Goal: Task Accomplishment & Management: Manage account settings

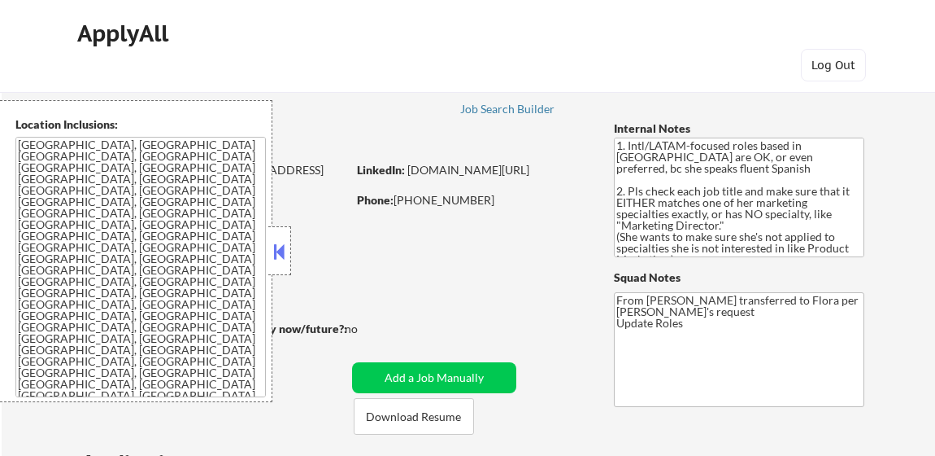
select select ""pending""
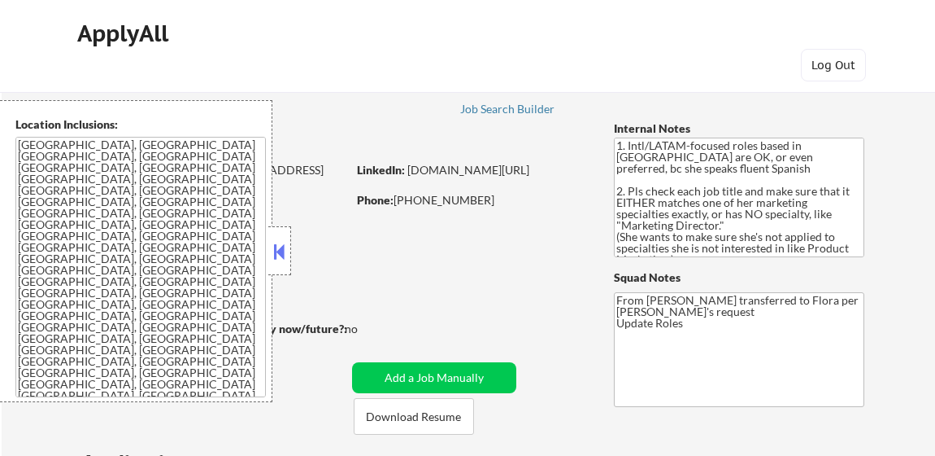
select select ""pending""
click at [277, 246] on button at bounding box center [280, 251] width 18 height 24
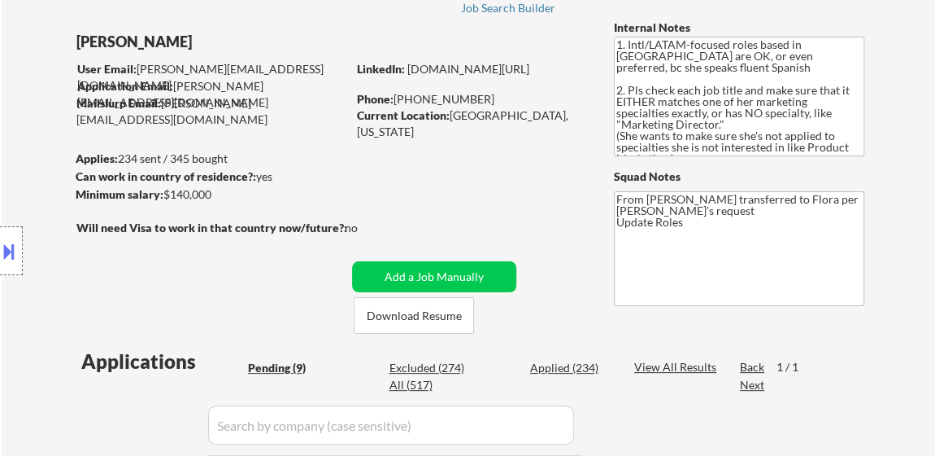
scroll to position [221, 0]
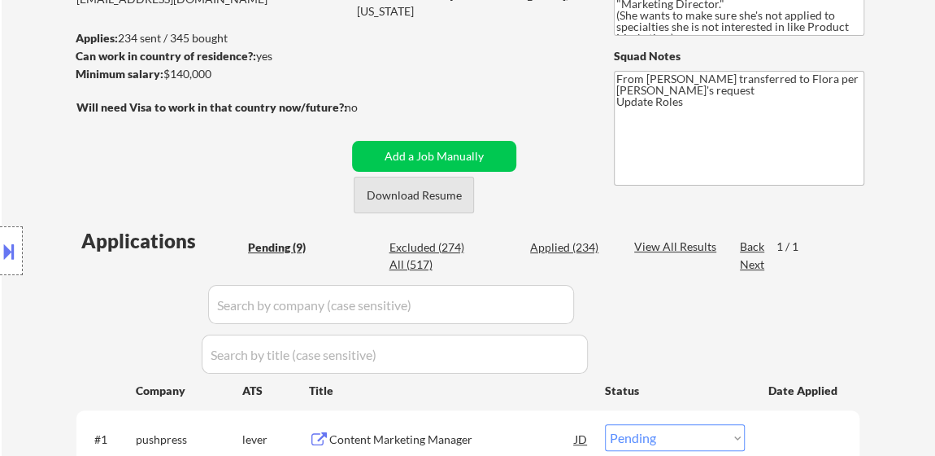
click at [417, 202] on button "Download Resume" at bounding box center [414, 195] width 120 height 37
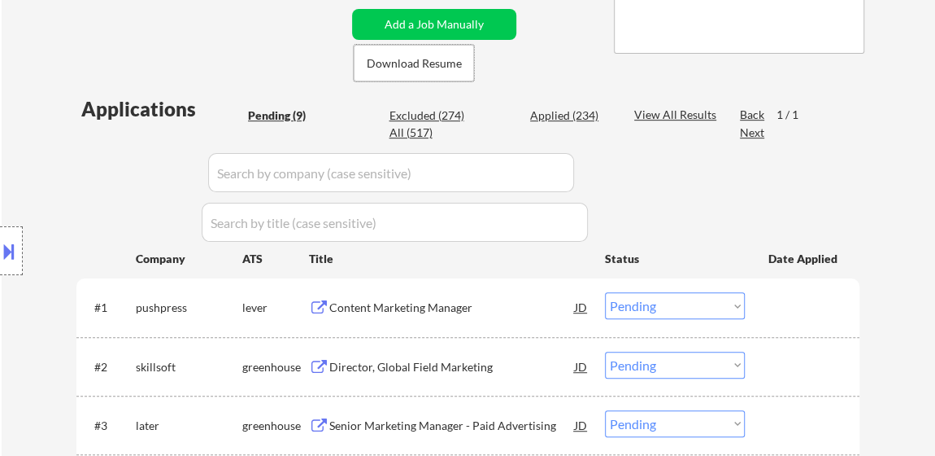
scroll to position [369, 0]
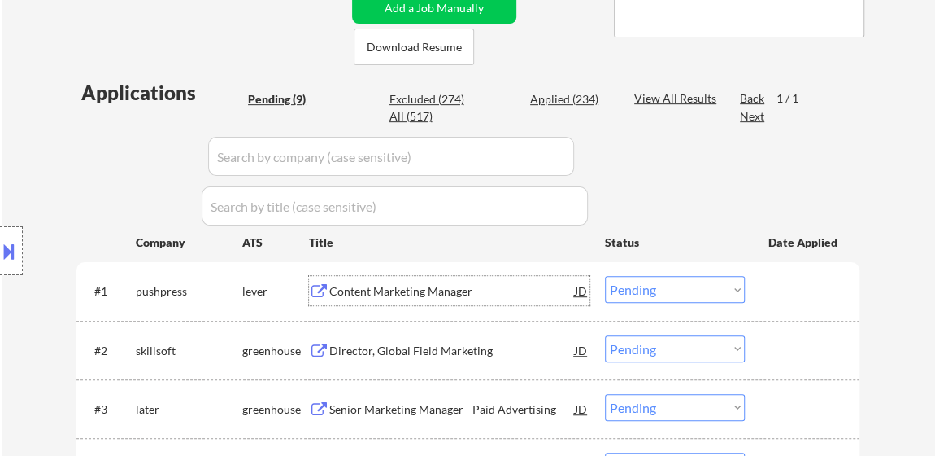
click at [425, 294] on div "Content Marketing Manager" at bounding box center [452, 291] width 246 height 16
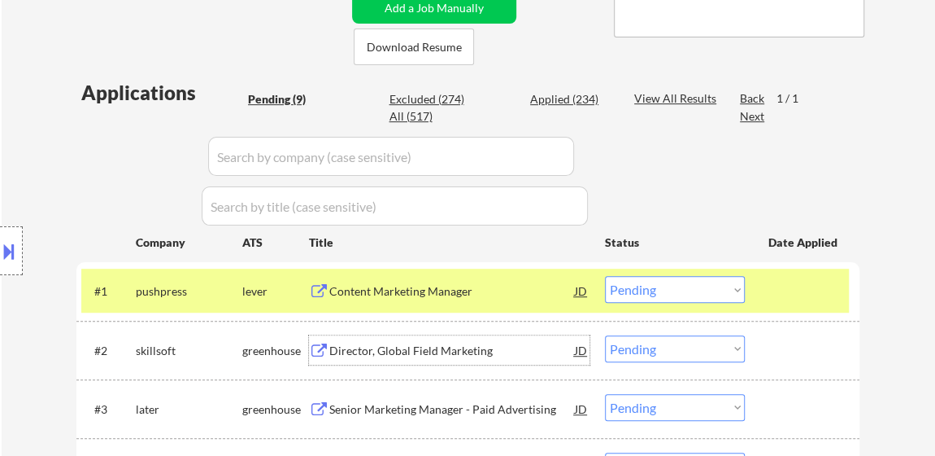
click at [457, 347] on div "Director, Global Field Marketing" at bounding box center [452, 350] width 246 height 16
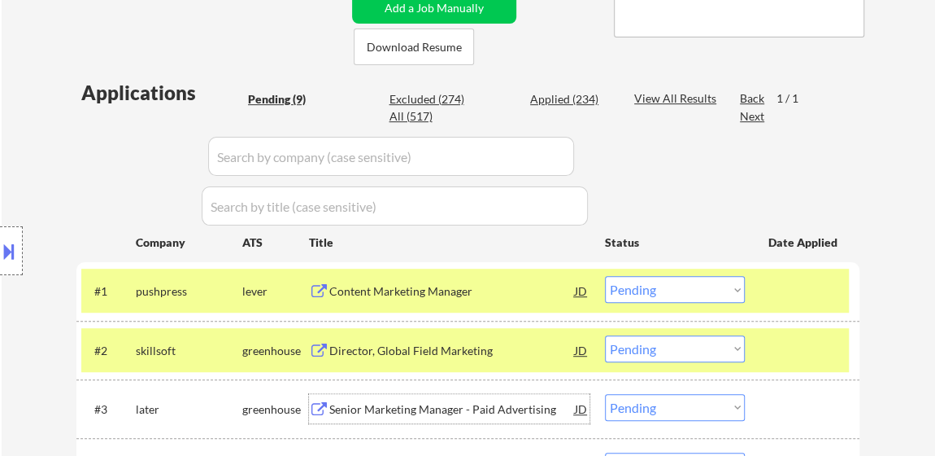
click at [482, 416] on div "Senior Marketing Manager - Paid Advertising" at bounding box center [452, 408] width 246 height 29
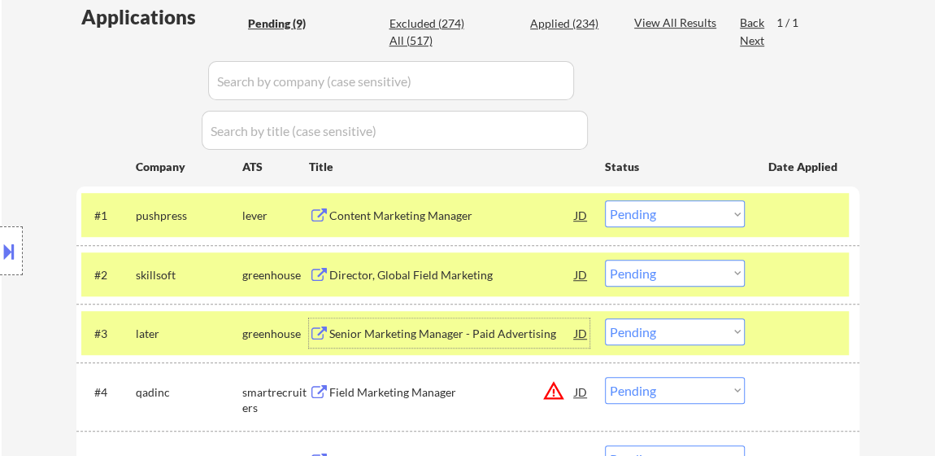
scroll to position [517, 0]
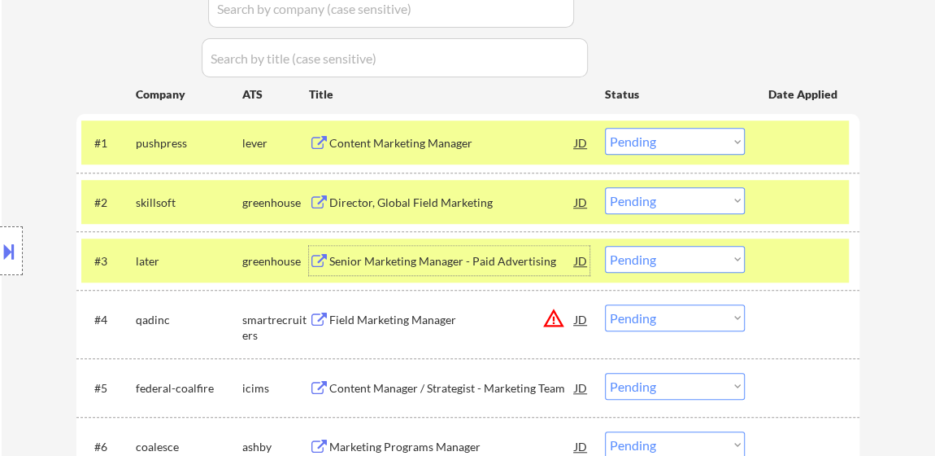
click at [429, 314] on div "Field Marketing Manager" at bounding box center [452, 320] width 246 height 16
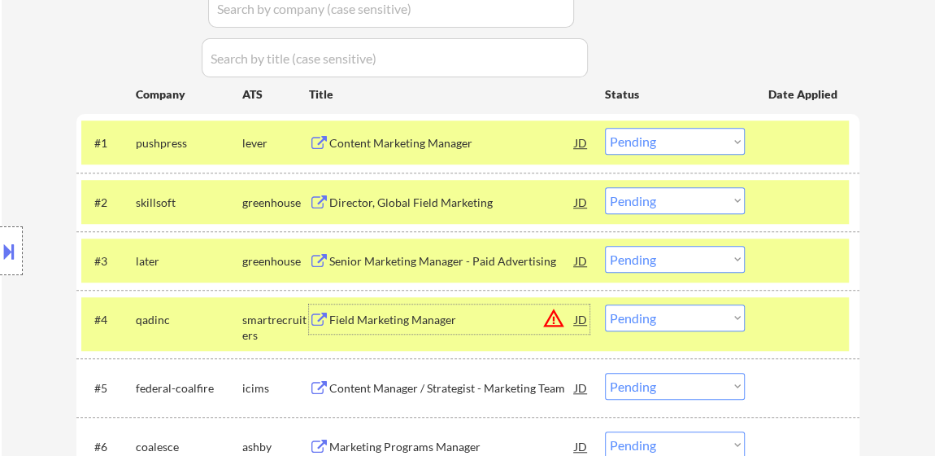
click at [467, 395] on div "Content Manager / Strategist - Marketing Team" at bounding box center [452, 387] width 246 height 29
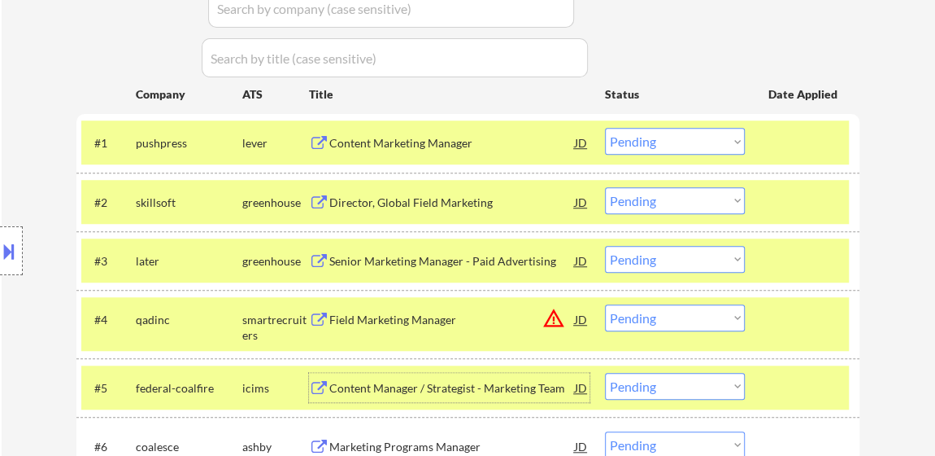
click at [674, 144] on select "Choose an option... Pending Applied Excluded (Questions) Excluded (Expired) Exc…" at bounding box center [675, 141] width 140 height 27
click at [605, 128] on select "Choose an option... Pending Applied Excluded (Questions) Excluded (Expired) Exc…" at bounding box center [675, 141] width 140 height 27
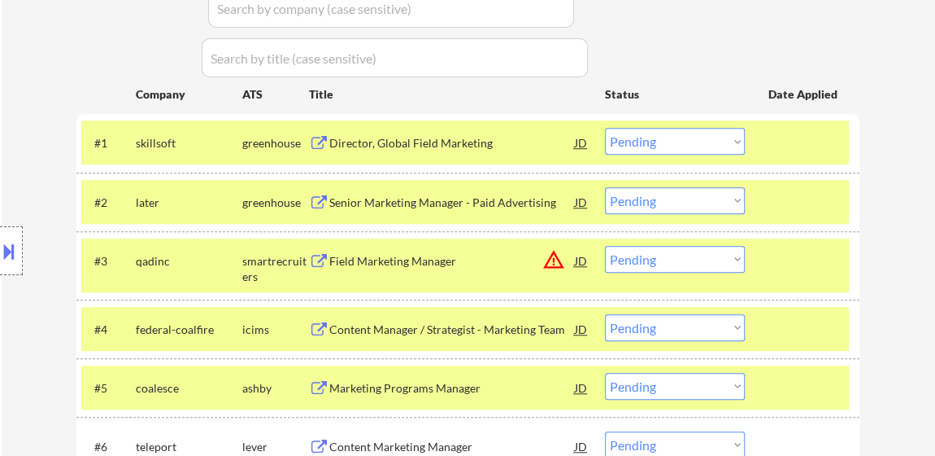
click at [617, 141] on select "Choose an option... Pending Applied Excluded (Questions) Excluded (Expired) Exc…" at bounding box center [675, 141] width 140 height 27
click at [605, 128] on select "Choose an option... Pending Applied Excluded (Questions) Excluded (Expired) Exc…" at bounding box center [675, 141] width 140 height 27
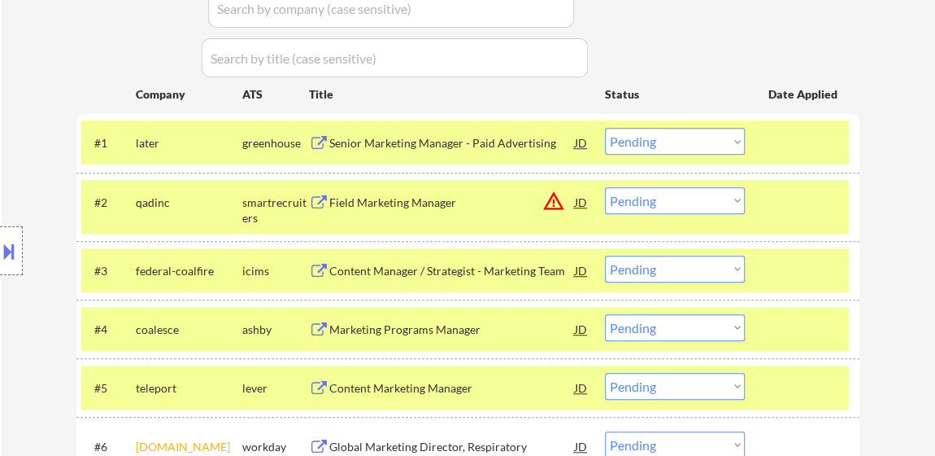
click at [653, 138] on select "Choose an option... Pending Applied Excluded (Questions) Excluded (Expired) Exc…" at bounding box center [675, 141] width 140 height 27
click at [605, 128] on select "Choose an option... Pending Applied Excluded (Questions) Excluded (Expired) Exc…" at bounding box center [675, 141] width 140 height 27
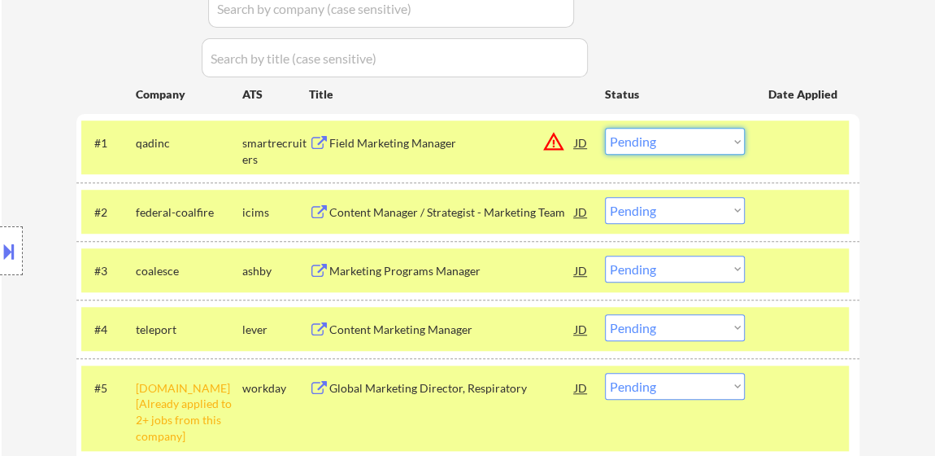
click at [656, 137] on select "Choose an option... Pending Applied Excluded (Questions) Excluded (Expired) Exc…" at bounding box center [675, 141] width 140 height 27
click at [605, 128] on select "Choose an option... Pending Applied Excluded (Questions) Excluded (Expired) Exc…" at bounding box center [675, 141] width 140 height 27
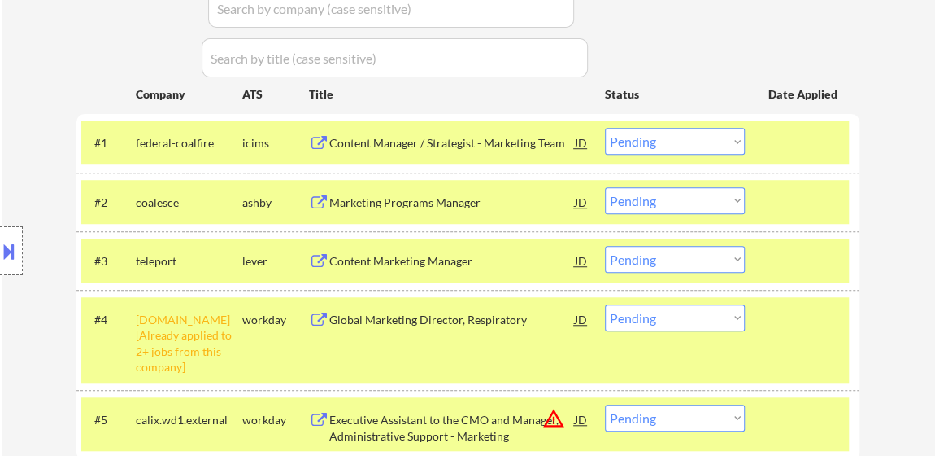
click at [716, 137] on select "Choose an option... Pending Applied Excluded (Questions) Excluded (Expired) Exc…" at bounding box center [675, 141] width 140 height 27
click at [605, 128] on select "Choose an option... Pending Applied Excluded (Questions) Excluded (Expired) Exc…" at bounding box center [675, 141] width 140 height 27
select select ""pending""
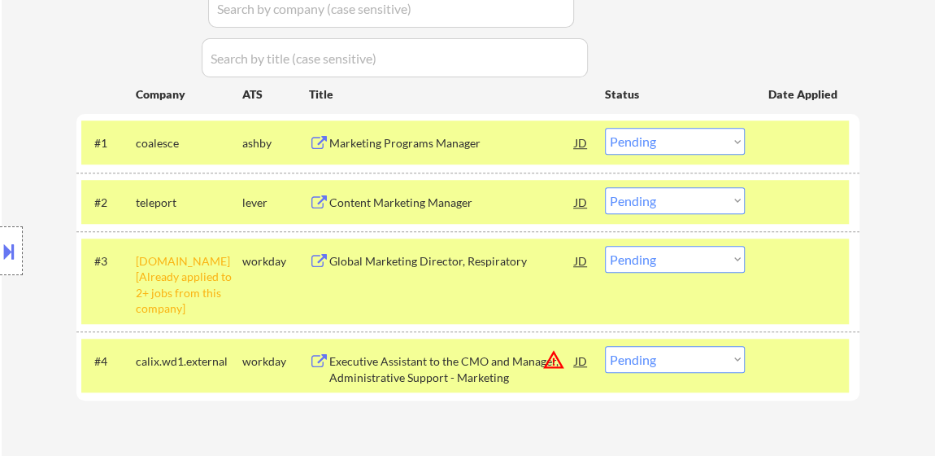
click at [631, 253] on select "Choose an option... Pending Applied Excluded (Questions) Excluded (Expired) Exc…" at bounding box center [675, 259] width 140 height 27
click at [605, 246] on select "Choose an option... Pending Applied Excluded (Questions) Excluded (Expired) Exc…" at bounding box center [675, 259] width 140 height 27
select select ""pending""
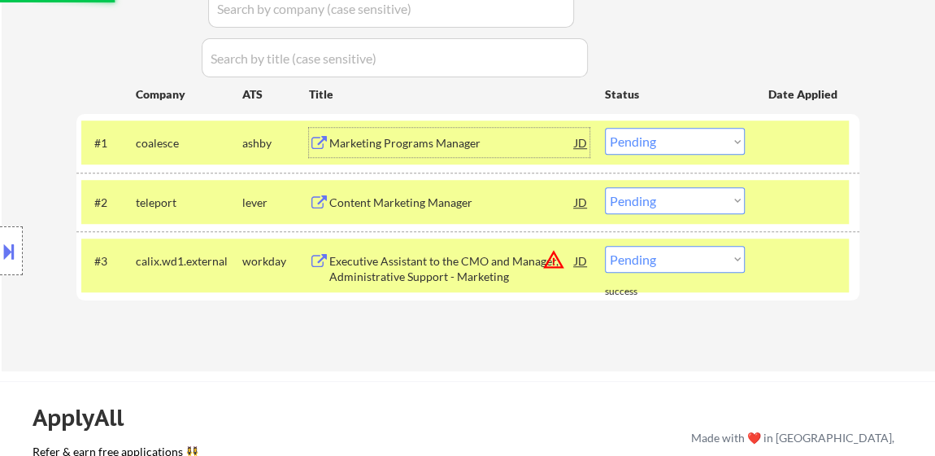
click at [416, 142] on div "Marketing Programs Manager" at bounding box center [452, 143] width 246 height 16
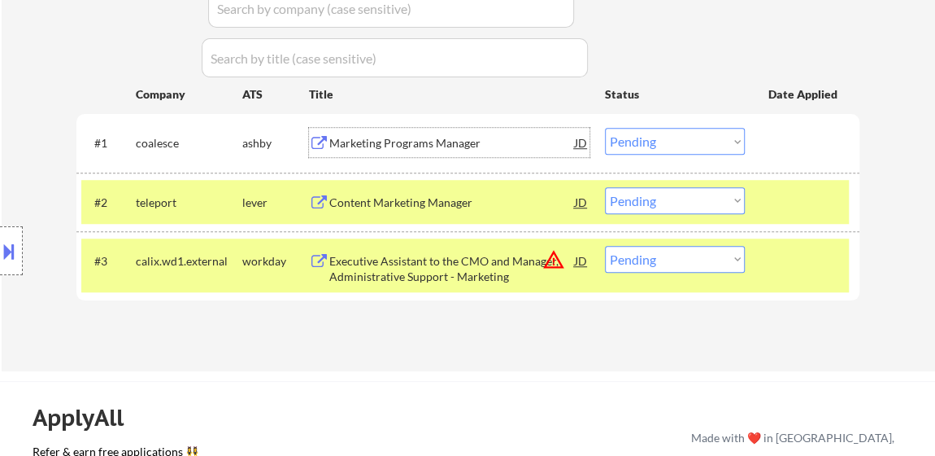
click at [416, 200] on div "Content Marketing Manager" at bounding box center [452, 202] width 246 height 16
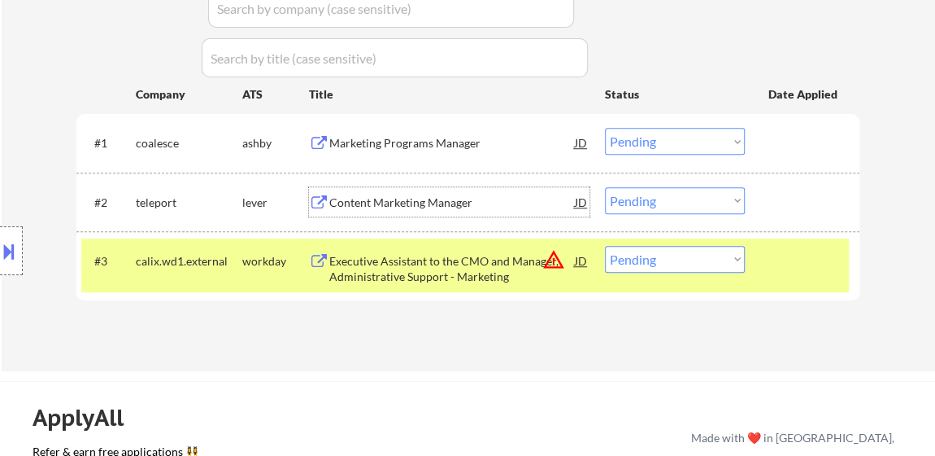
click at [398, 269] on div "Executive Assistant to the CMO and Manager, Administrative Support - Marketing" at bounding box center [452, 269] width 246 height 32
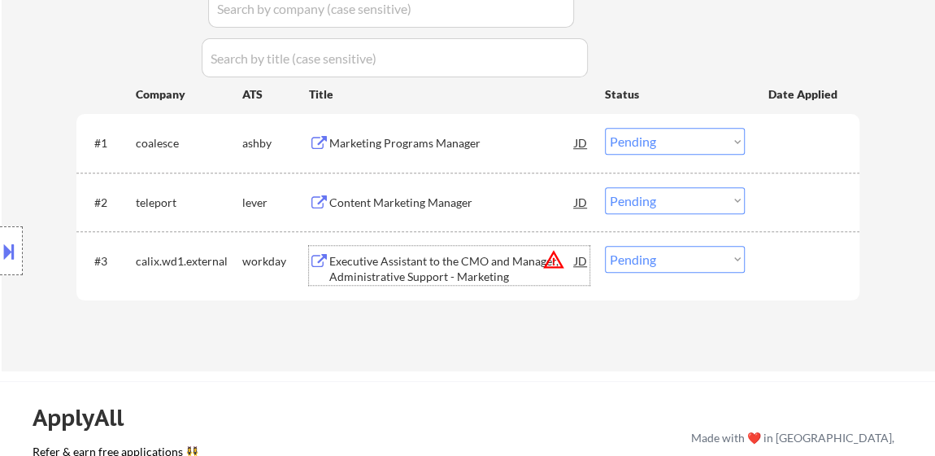
click at [629, 135] on select "Choose an option... Pending Applied Excluded (Questions) Excluded (Expired) Exc…" at bounding box center [675, 141] width 140 height 27
click at [605, 128] on select "Choose an option... Pending Applied Excluded (Questions) Excluded (Expired) Exc…" at bounding box center [675, 141] width 140 height 27
select select ""pending""
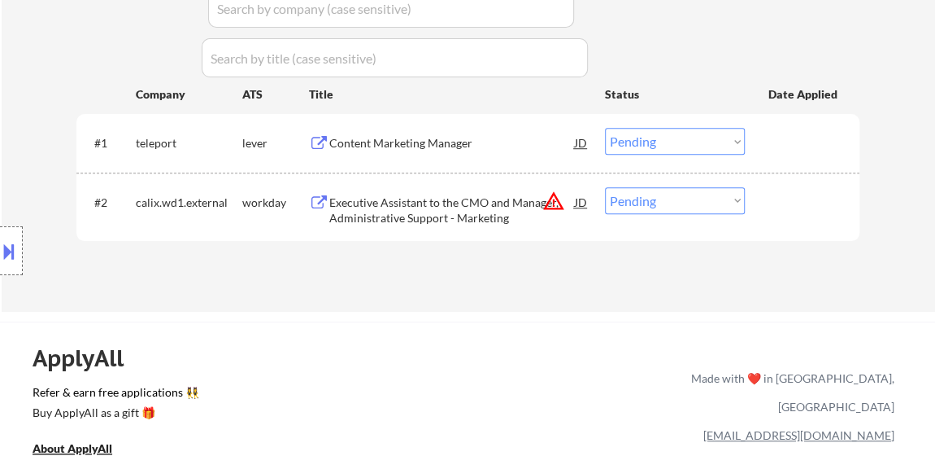
click at [636, 200] on select "Choose an option... Pending Applied Excluded (Questions) Excluded (Expired) Exc…" at bounding box center [675, 200] width 140 height 27
select select ""excluded__bad_match_""
click at [605, 187] on select "Choose an option... Pending Applied Excluded (Questions) Excluded (Expired) Exc…" at bounding box center [675, 200] width 140 height 27
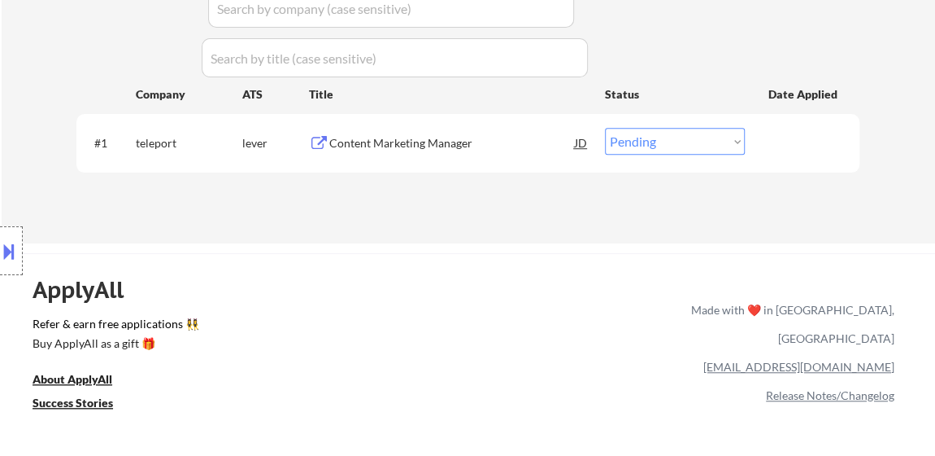
click at [626, 144] on select "Choose an option... Pending Applied Excluded (Questions) Excluded (Expired) Exc…" at bounding box center [675, 141] width 140 height 27
select select ""applied""
click at [605, 128] on select "Choose an option... Pending Applied Excluded (Questions) Excluded (Expired) Exc…" at bounding box center [675, 141] width 140 height 27
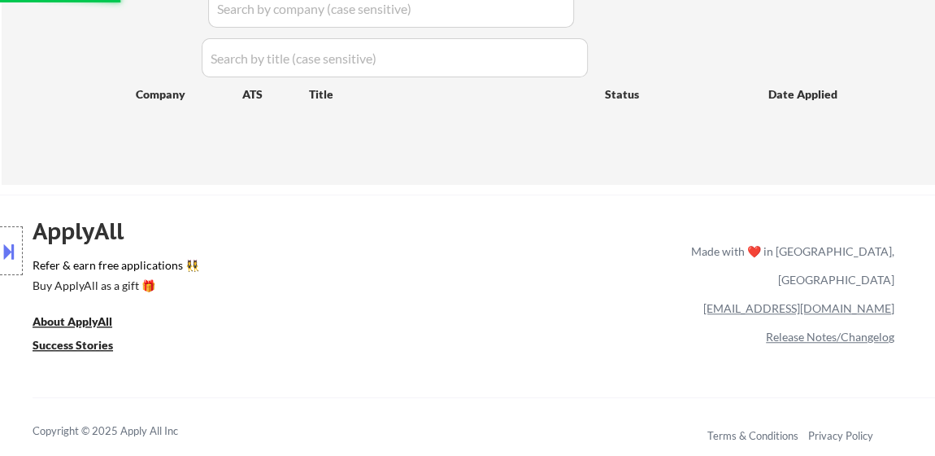
scroll to position [295, 0]
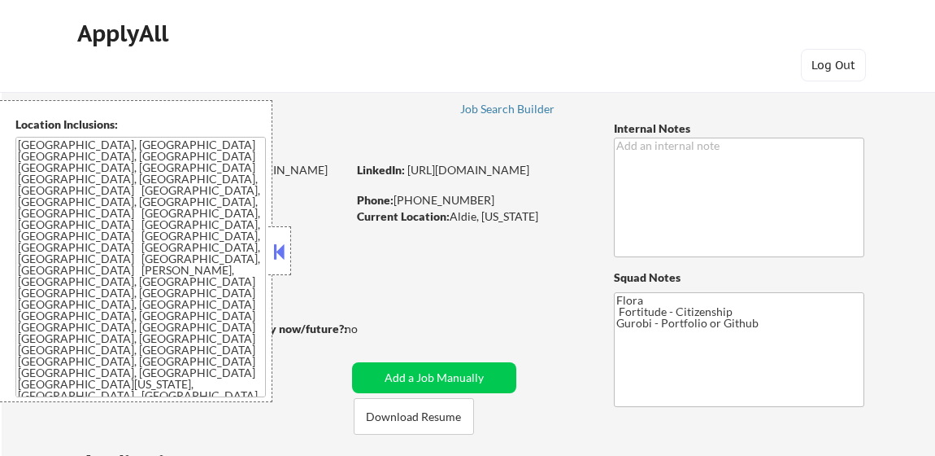
select select ""pending""
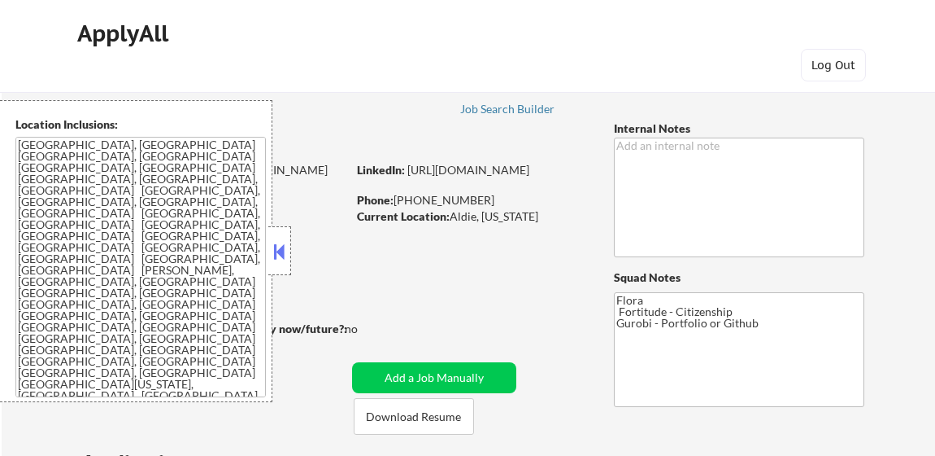
select select ""pending""
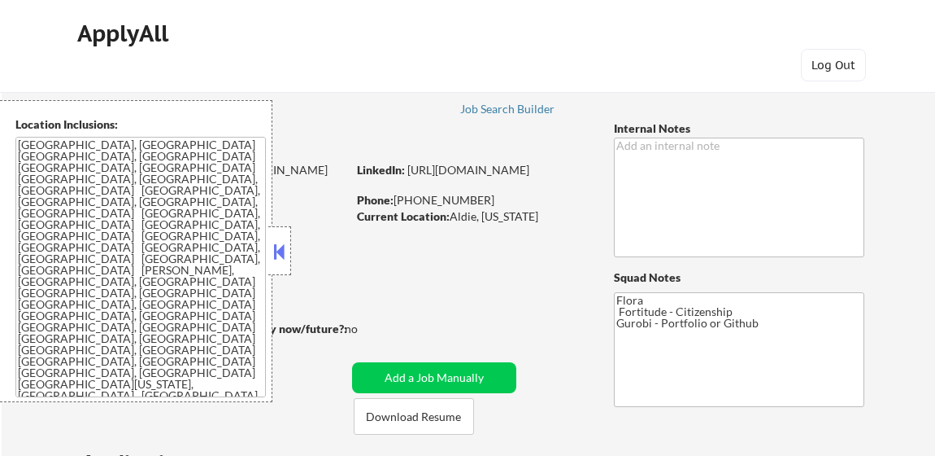
select select ""pending""
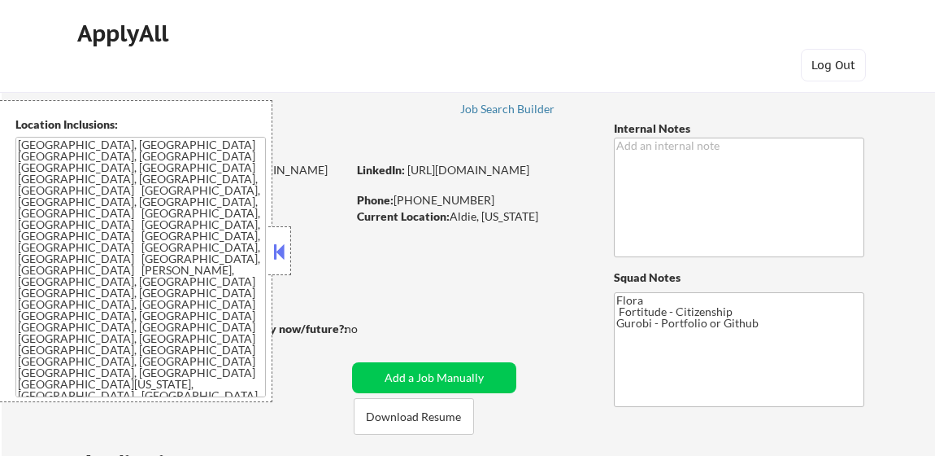
select select ""pending""
click at [285, 252] on button at bounding box center [280, 251] width 18 height 24
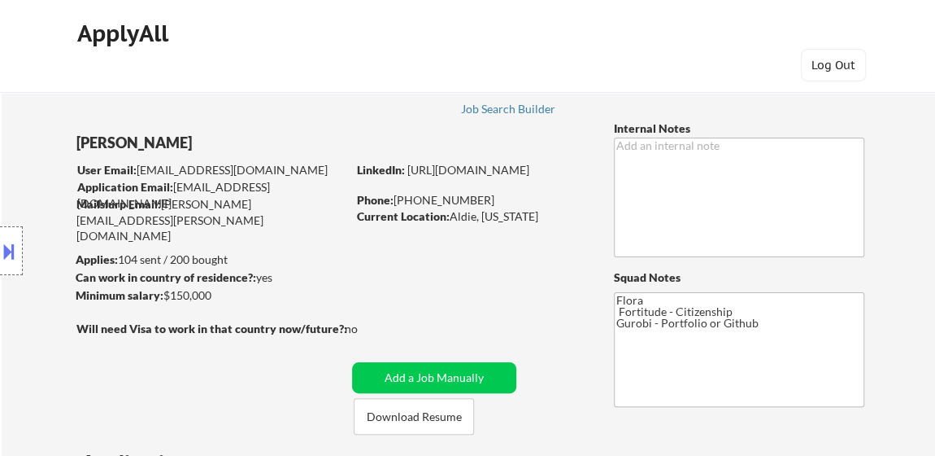
select select ""pending""
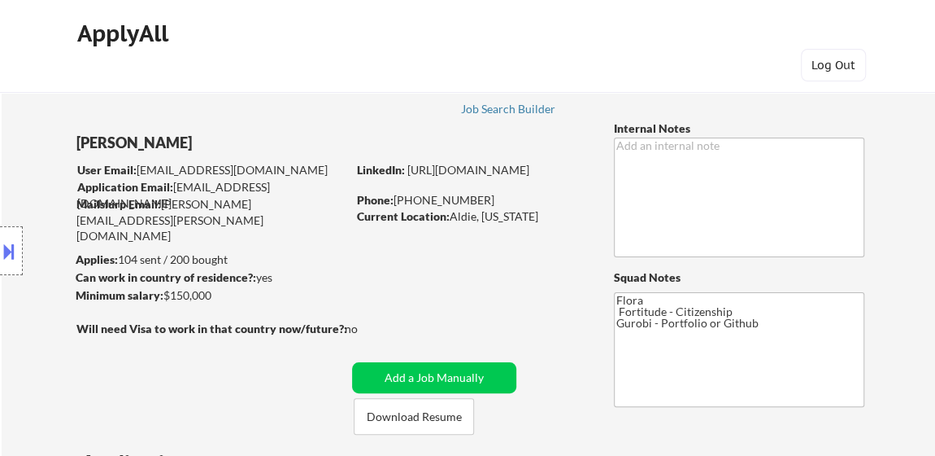
select select ""pending""
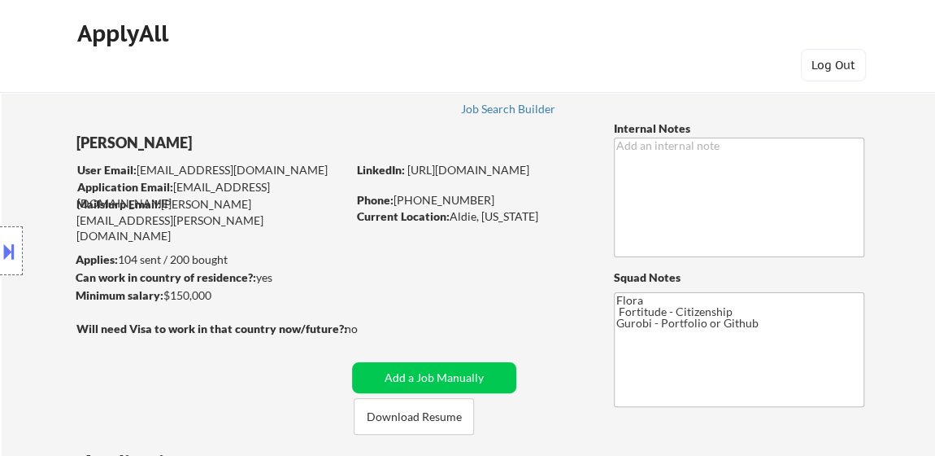
select select ""pending""
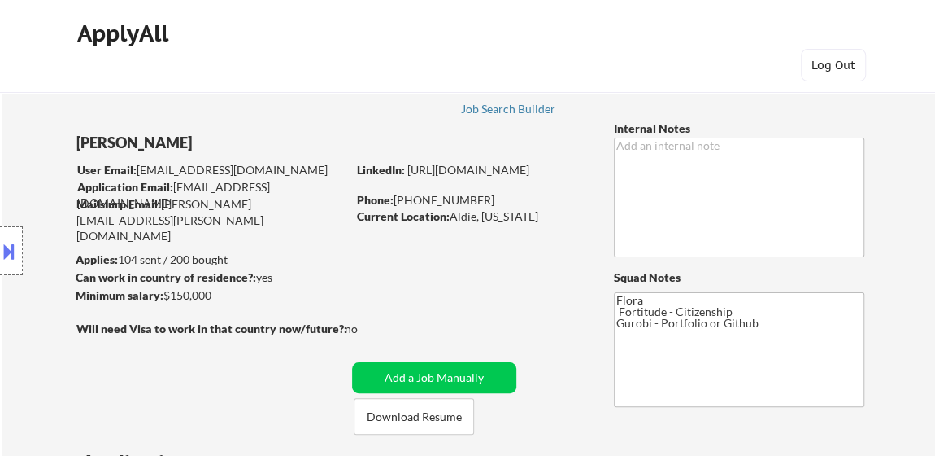
select select ""pending""
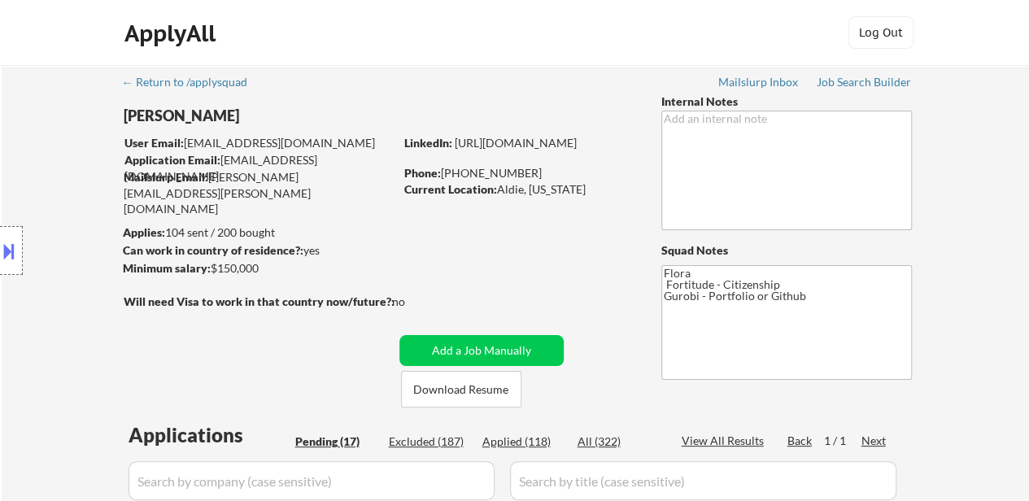
drag, startPoint x: 935, startPoint y: 0, endPoint x: 516, endPoint y: 281, distance: 504.2
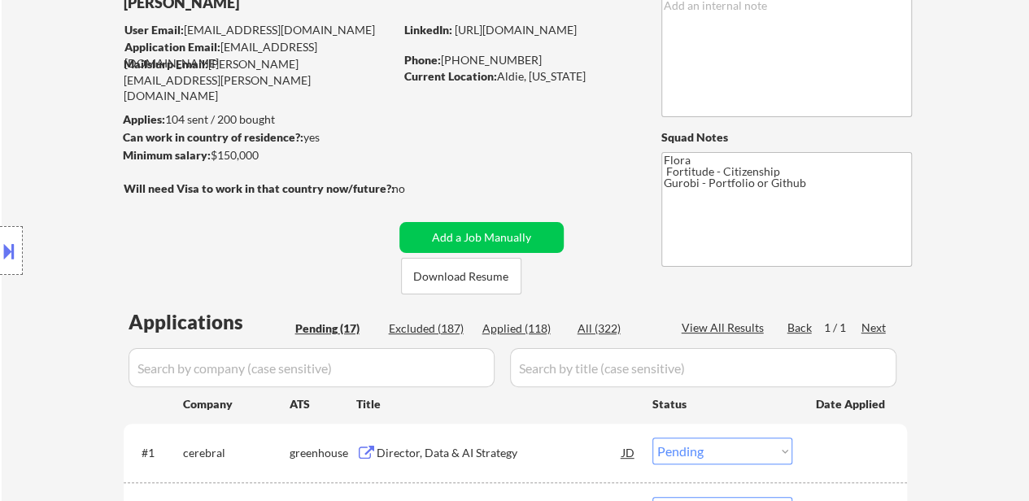
scroll to position [163, 0]
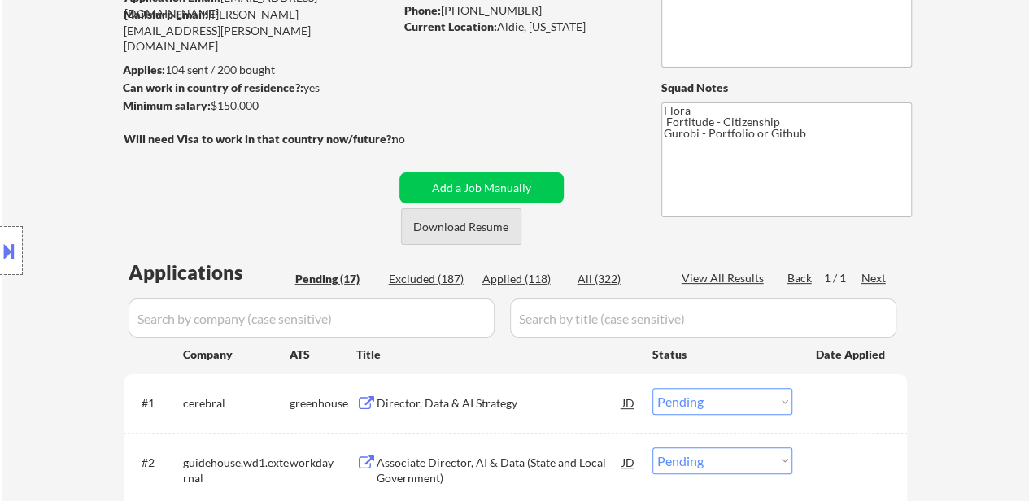
click at [452, 234] on button "Download Resume" at bounding box center [461, 226] width 120 height 37
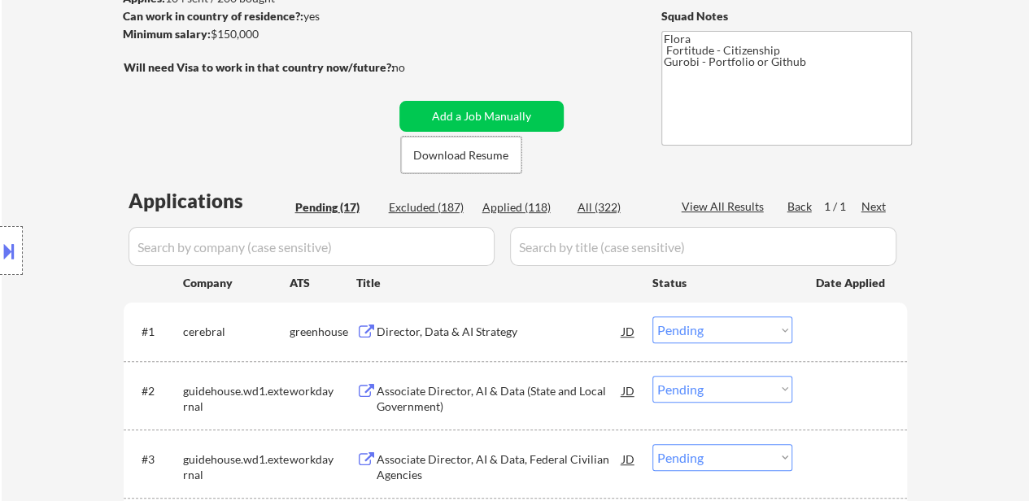
scroll to position [325, 0]
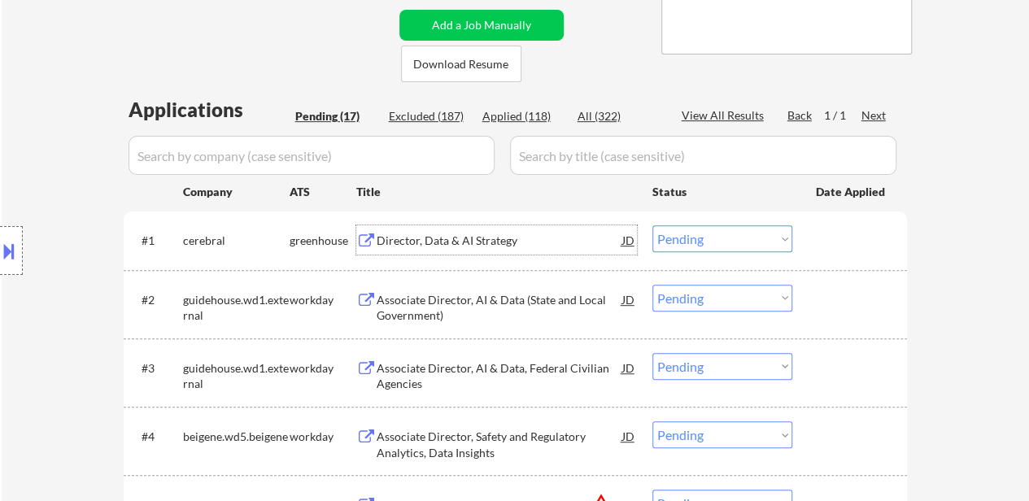
click at [482, 244] on div "Director, Data & AI Strategy" at bounding box center [500, 241] width 246 height 16
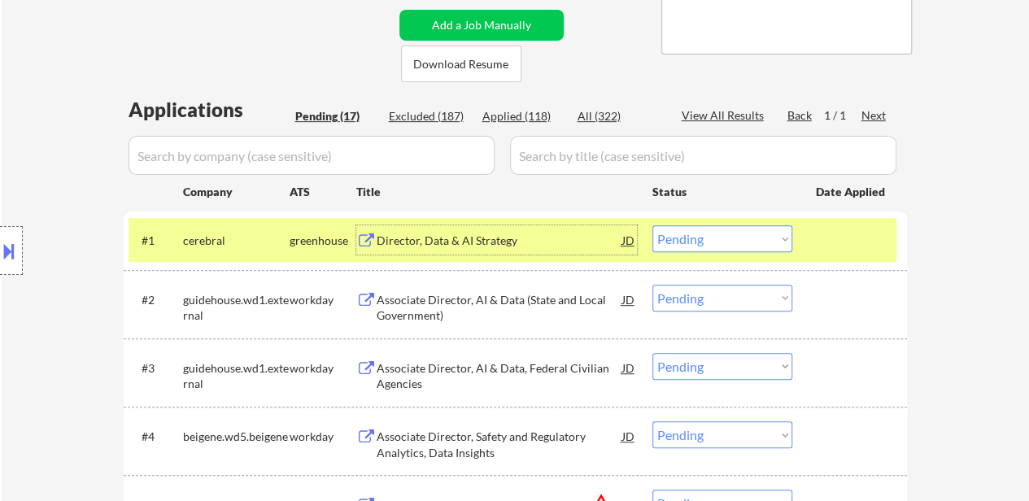
click at [548, 297] on div "Associate Director, AI & Data (State and Local Government)" at bounding box center [500, 308] width 246 height 32
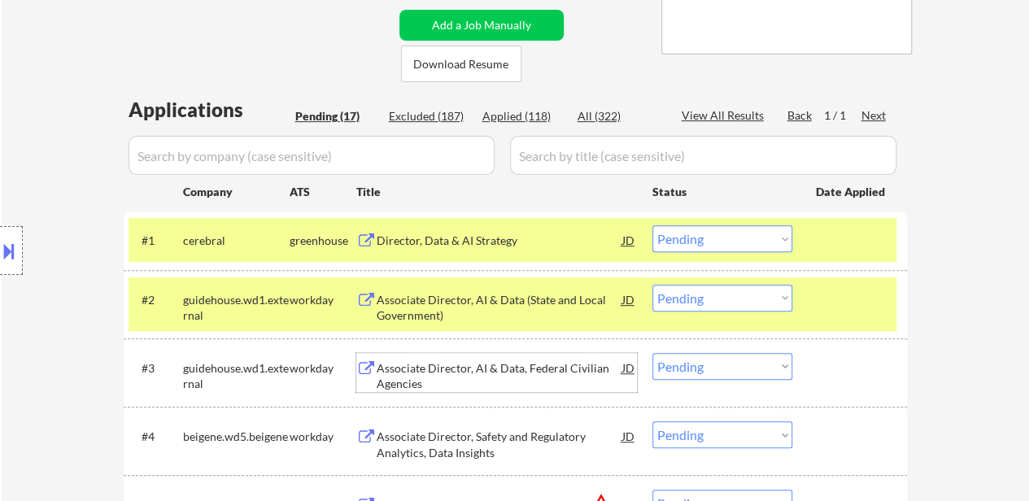
click at [551, 380] on div "Associate Director, AI & Data, Federal Civilian Agencies" at bounding box center [500, 376] width 246 height 32
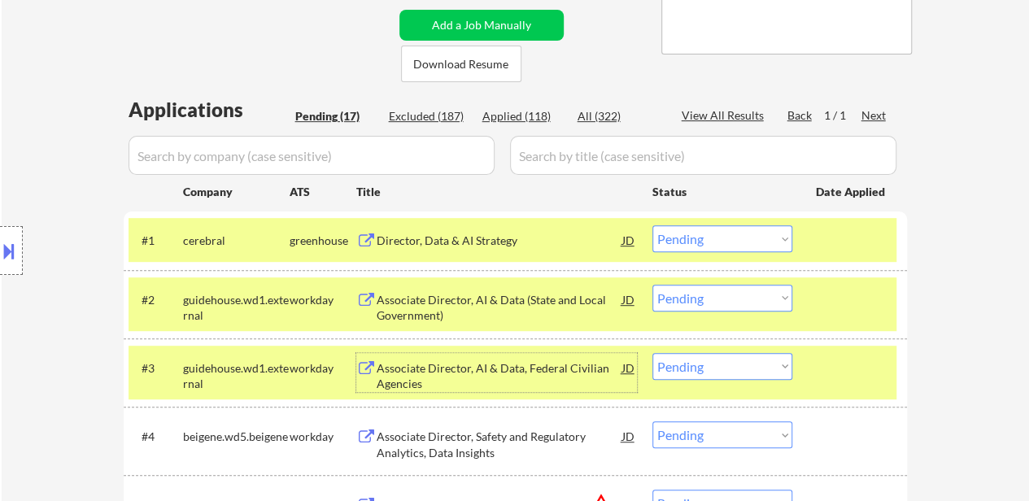
click at [504, 445] on div "Associate Director, Safety and Regulatory Analytics, Data Insights" at bounding box center [500, 445] width 246 height 32
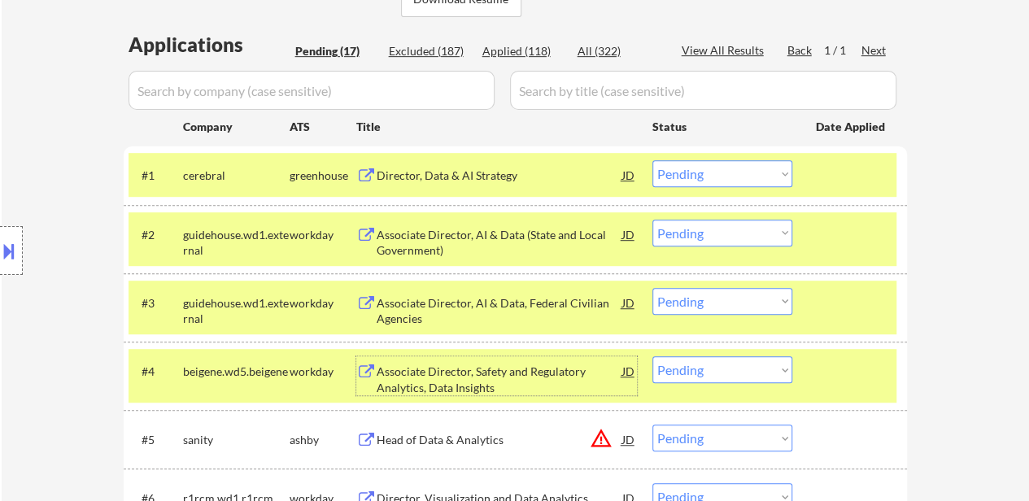
scroll to position [488, 0]
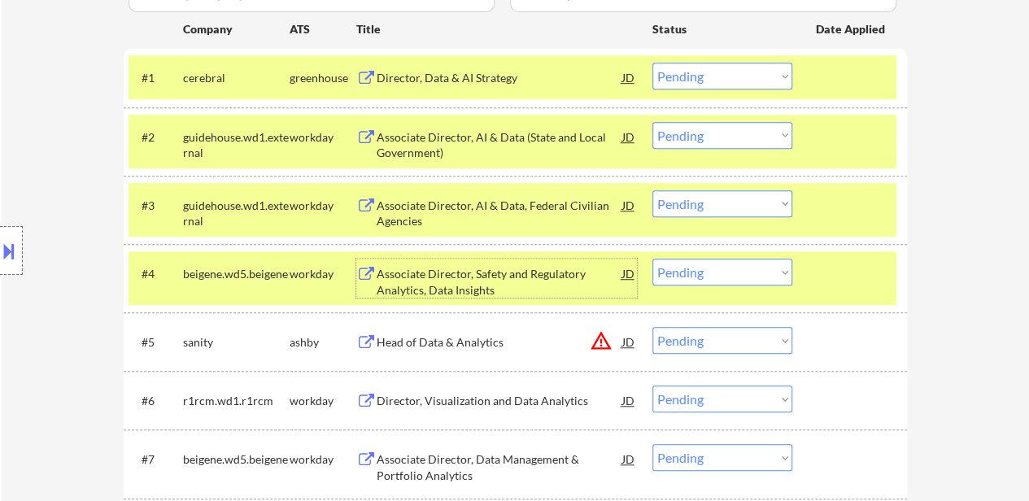
click at [503, 338] on div "Head of Data & Analytics" at bounding box center [500, 342] width 246 height 16
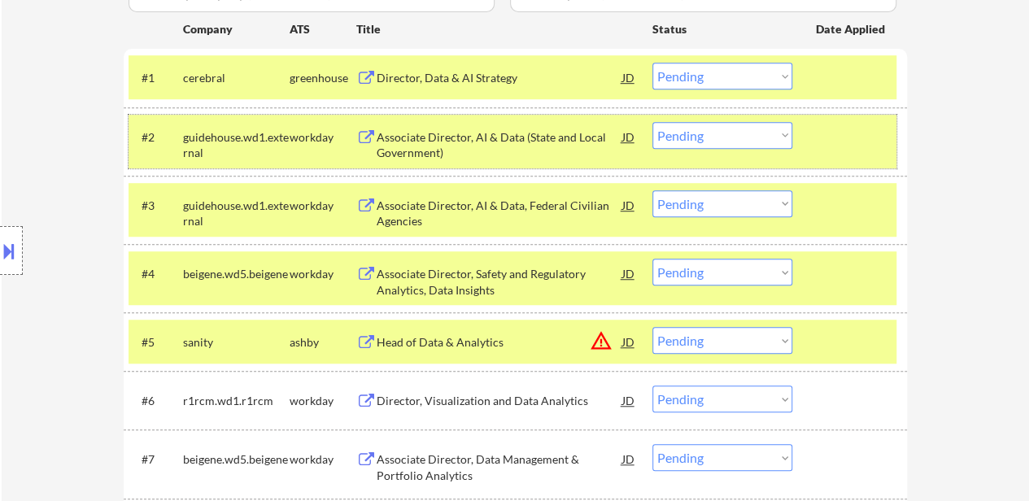
click at [727, 160] on div "#2 guidehouse.wd1.external workday Associate Director, AI & Data (State and Loc…" at bounding box center [513, 142] width 768 height 54
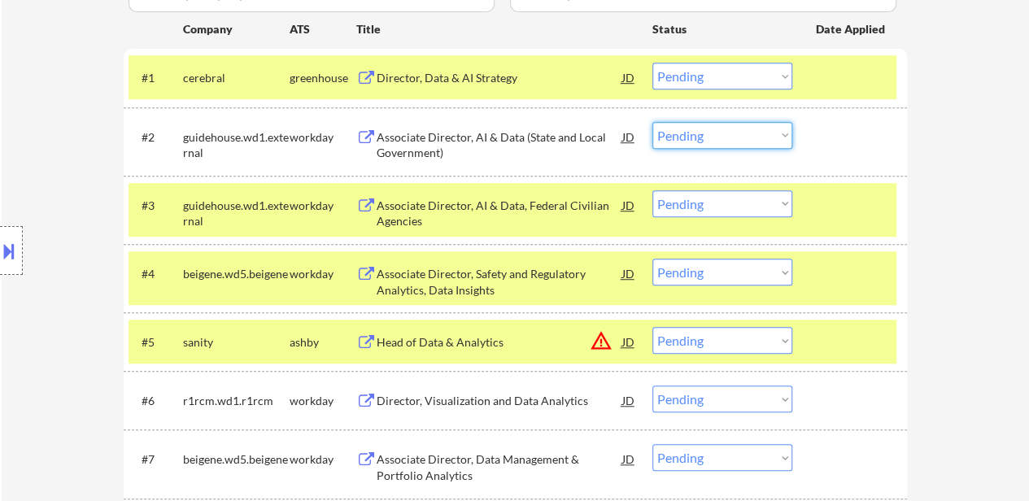
click at [755, 134] on select "Choose an option... Pending Applied Excluded (Questions) Excluded (Expired) Exc…" at bounding box center [722, 135] width 140 height 27
click at [652, 122] on select "Choose an option... Pending Applied Excluded (Questions) Excluded (Expired) Exc…" at bounding box center [722, 135] width 140 height 27
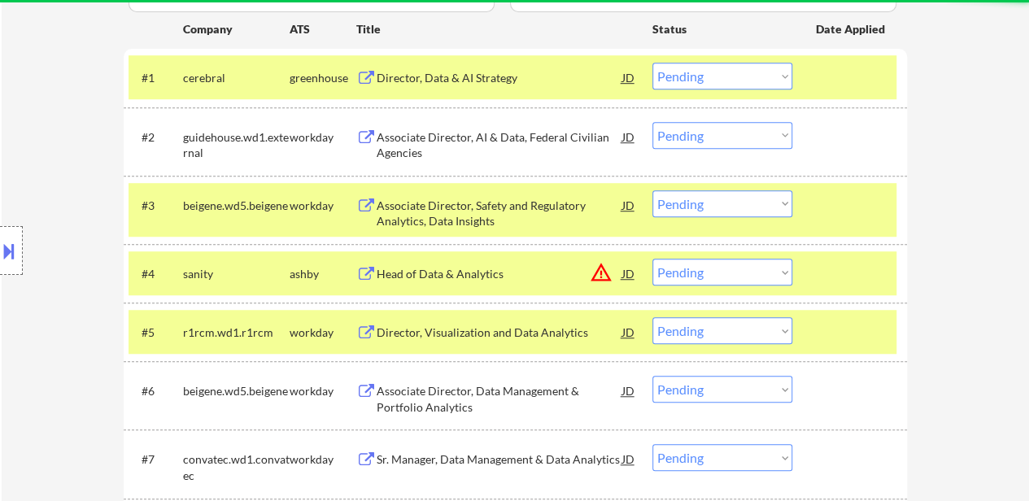
click at [672, 137] on select "Choose an option... Pending Applied Excluded (Questions) Excluded (Expired) Exc…" at bounding box center [722, 135] width 140 height 27
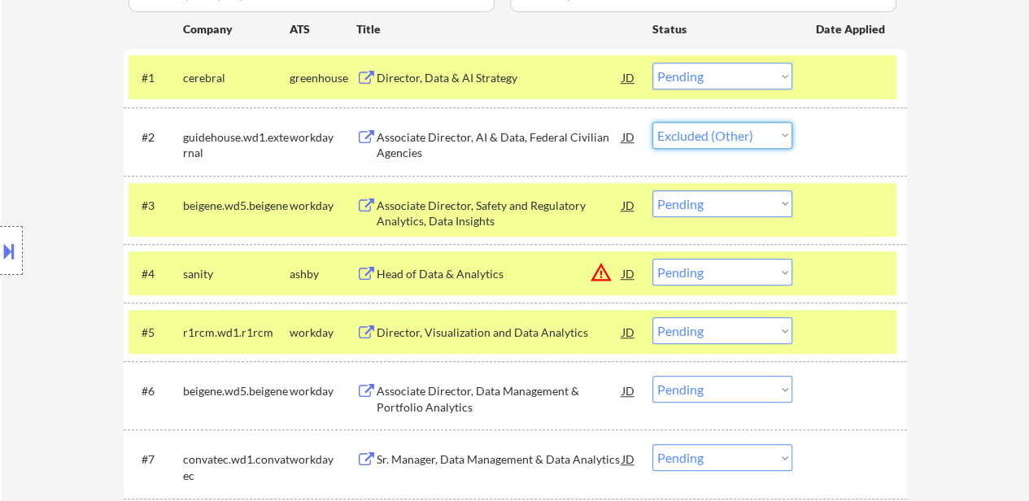
click at [652, 122] on select "Choose an option... Pending Applied Excluded (Questions) Excluded (Expired) Exc…" at bounding box center [722, 135] width 140 height 27
select select ""pending""
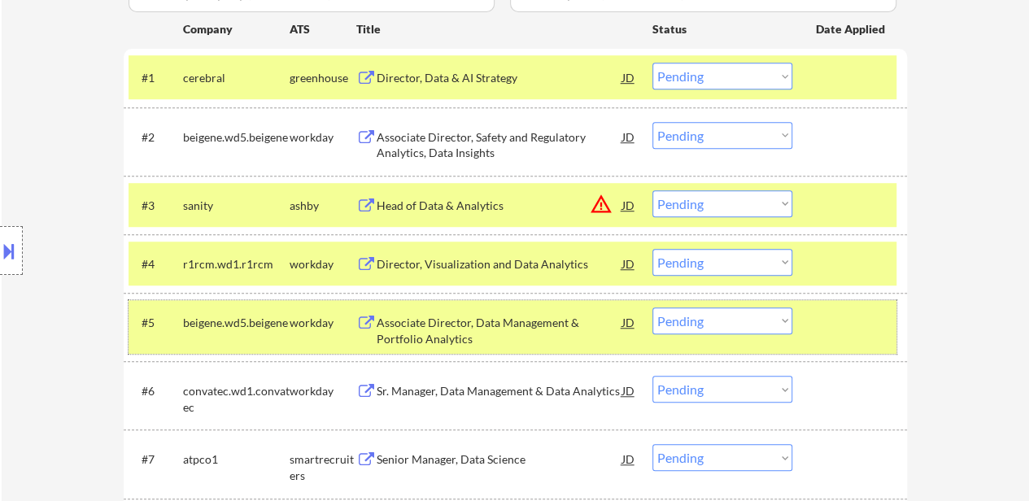
click at [828, 319] on div at bounding box center [852, 321] width 72 height 29
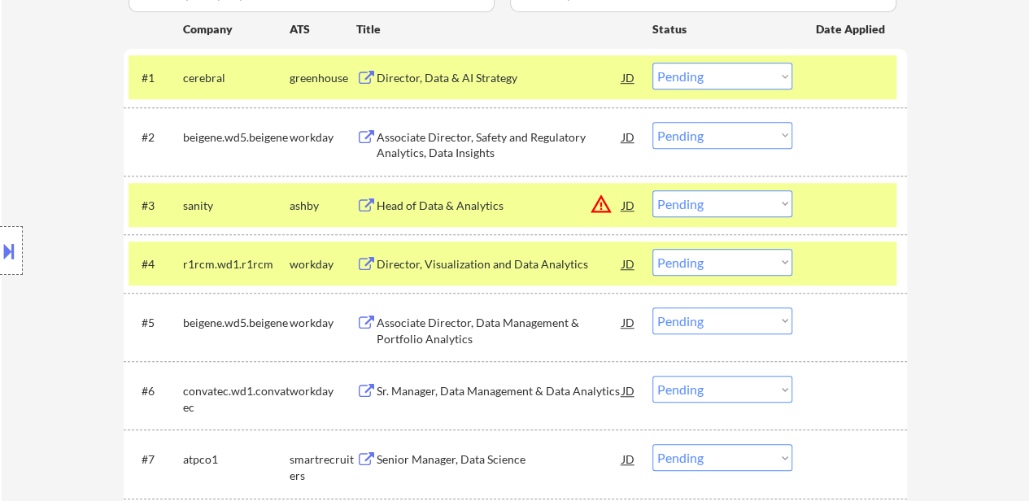
click at [846, 267] on div at bounding box center [852, 263] width 72 height 29
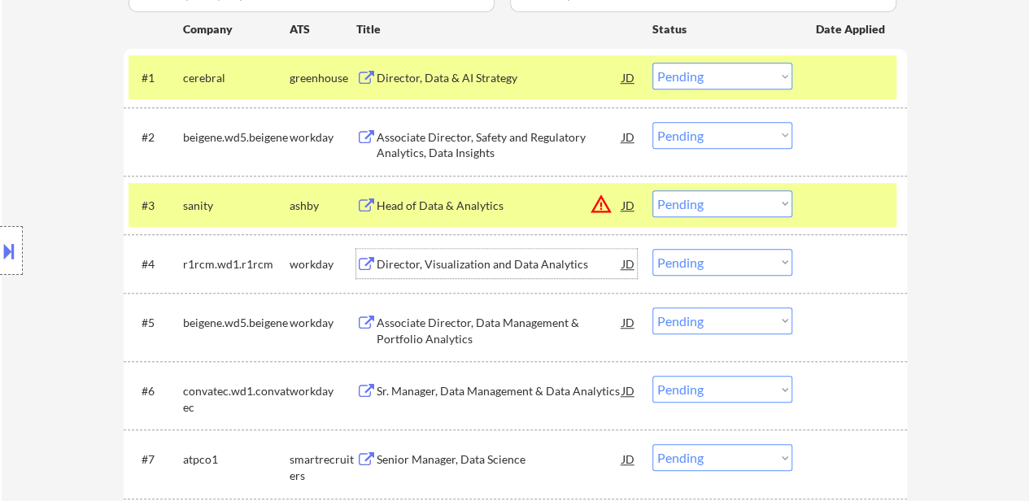
click at [510, 261] on div "Director, Visualization and Data Analytics" at bounding box center [500, 264] width 246 height 16
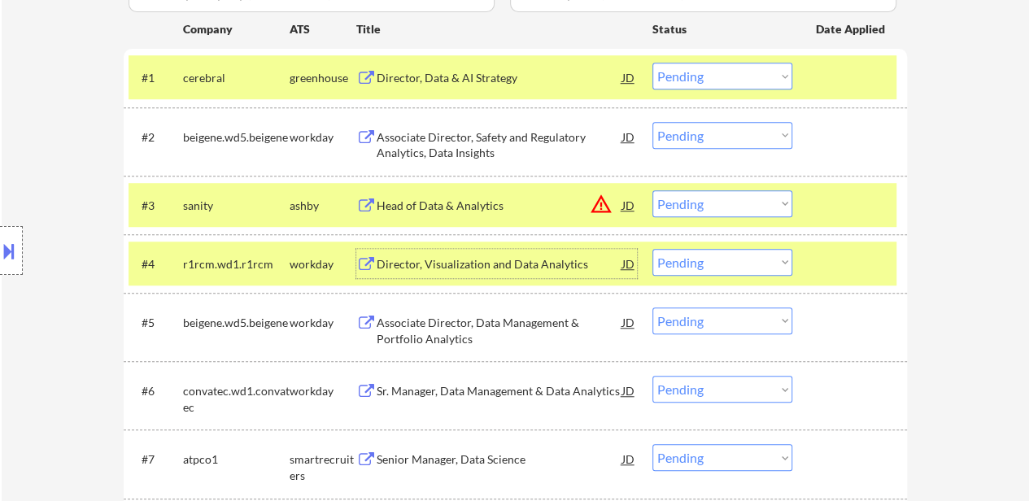
click at [425, 328] on div "Associate Director, Data Management & Portfolio Analytics" at bounding box center [500, 331] width 246 height 32
